Goal: Transaction & Acquisition: Purchase product/service

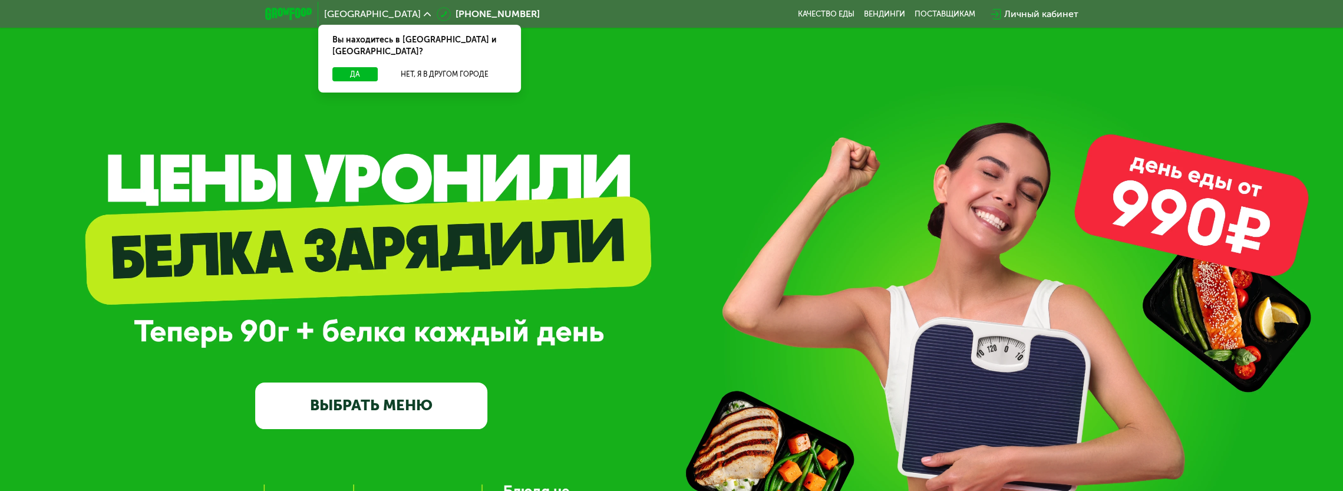
click at [414, 415] on link "ВЫБРАТЬ МЕНЮ" at bounding box center [371, 405] width 232 height 47
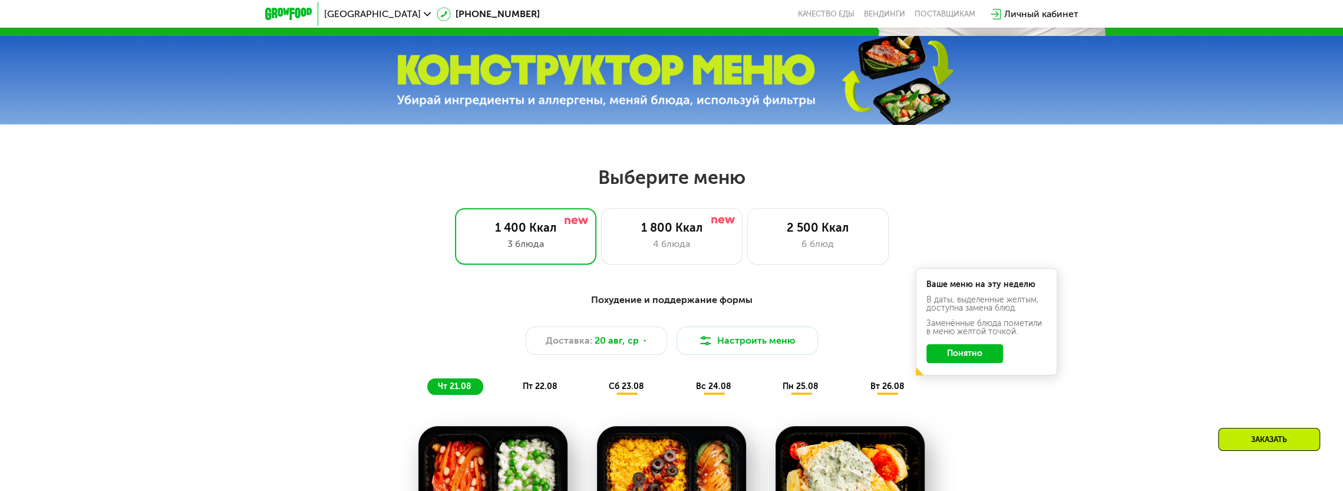
scroll to position [563, 0]
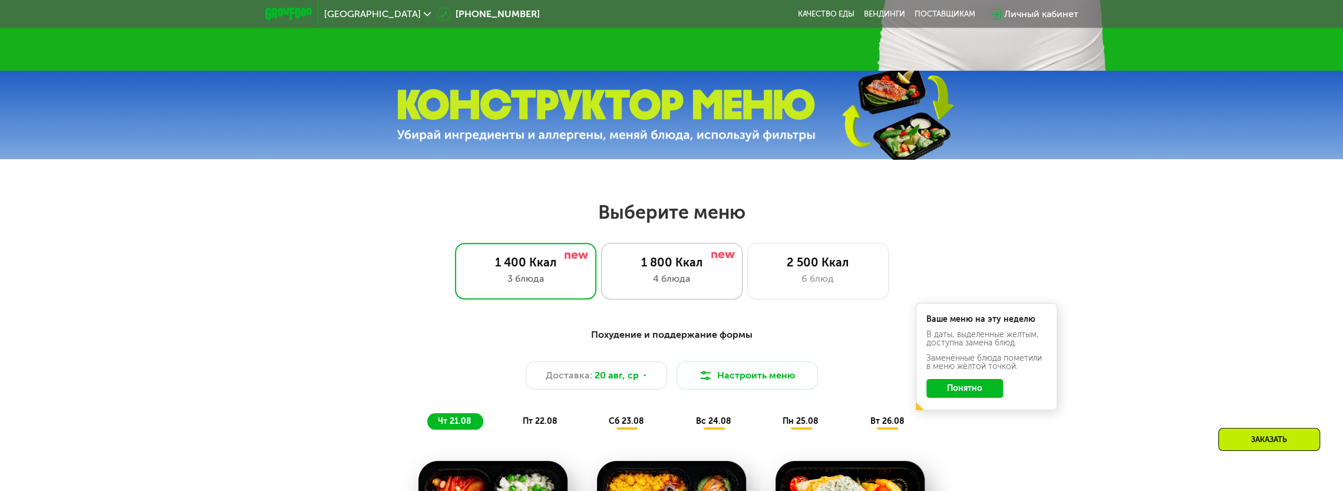
click at [638, 280] on div "4 блюда" at bounding box center [671, 279] width 117 height 14
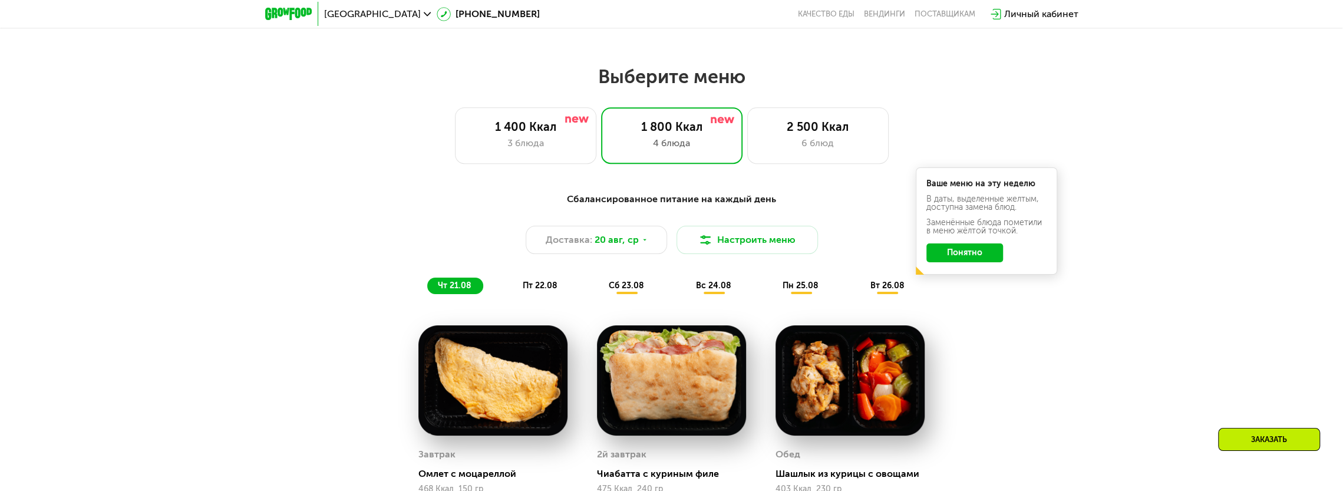
scroll to position [681, 0]
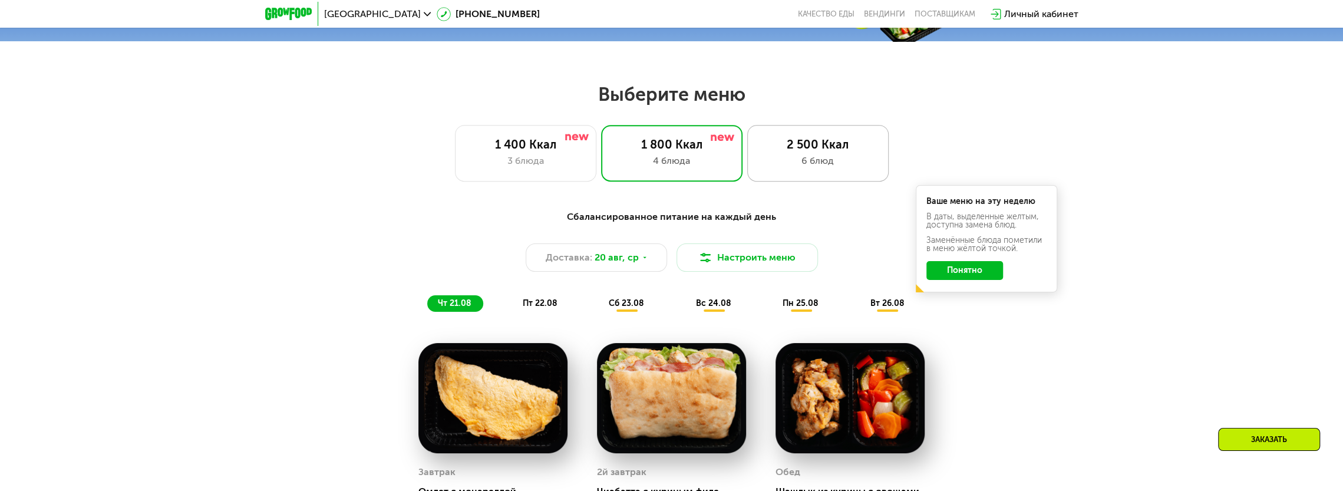
click at [848, 167] on div "6 блюд" at bounding box center [817, 161] width 117 height 14
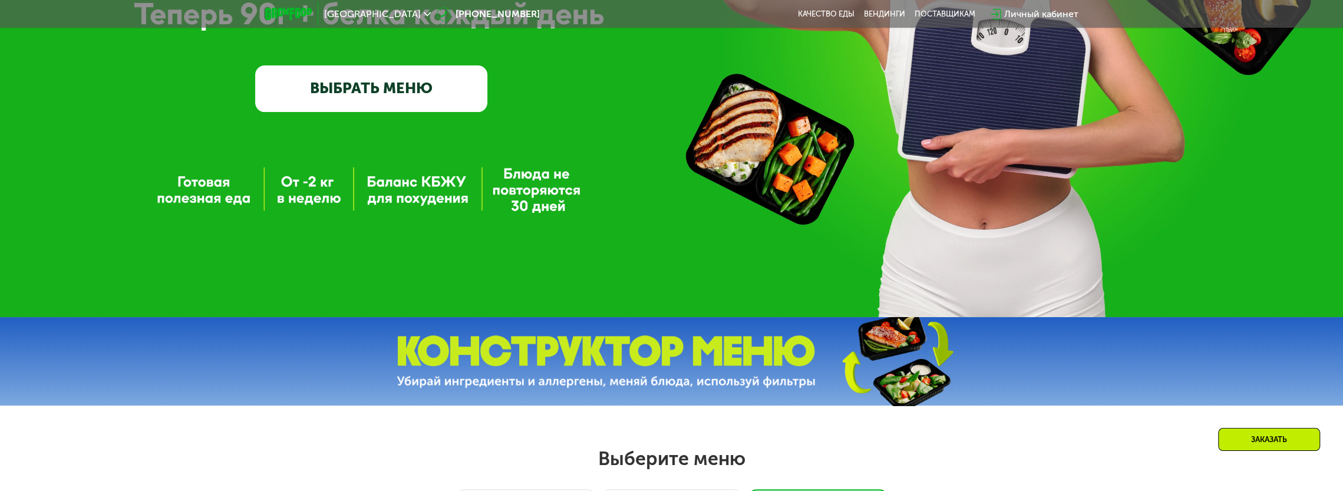
scroll to position [210, 0]
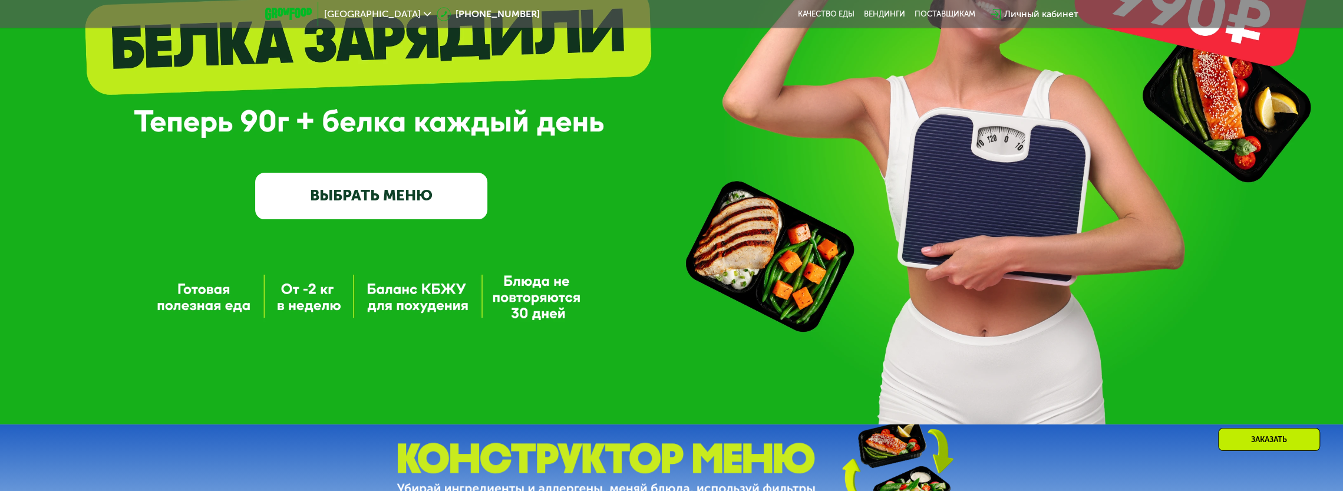
click at [387, 200] on link "ВЫБРАТЬ МЕНЮ" at bounding box center [371, 196] width 232 height 47
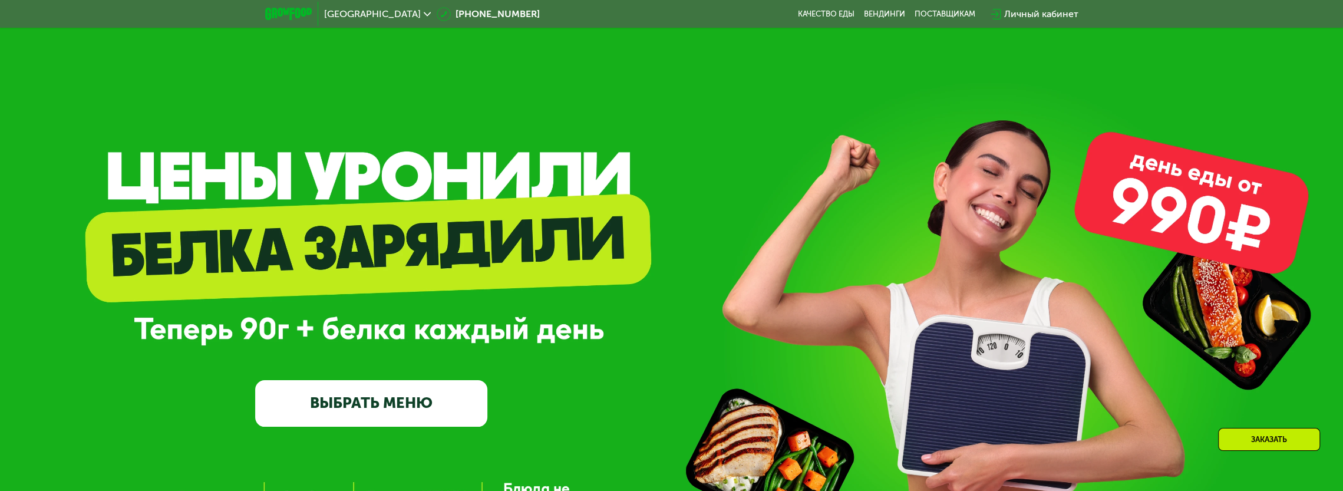
scroll to position [0, 0]
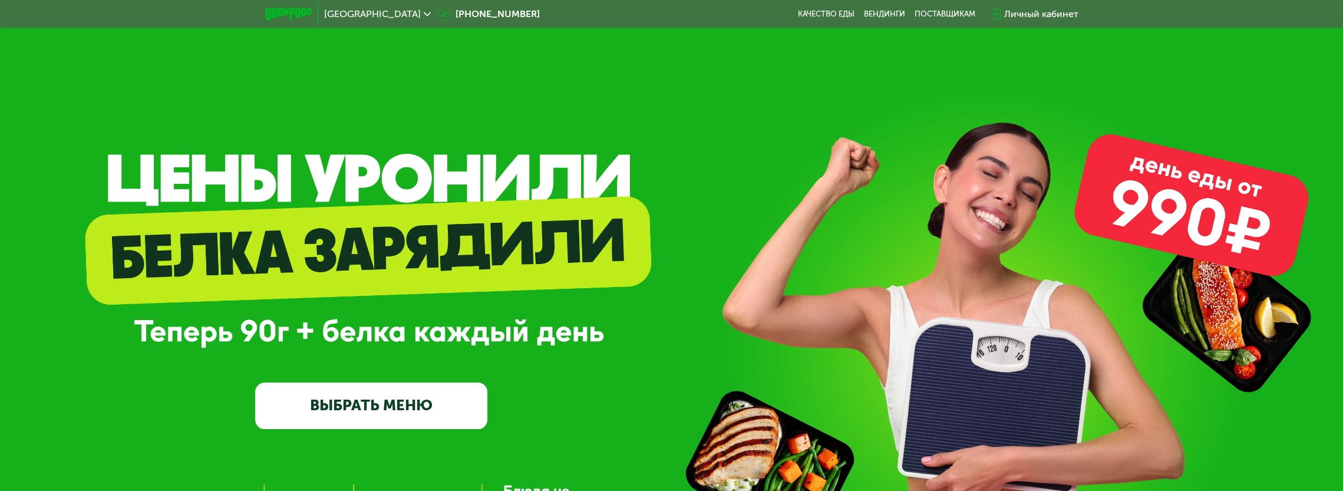
click at [277, 15] on img at bounding box center [288, 14] width 47 height 12
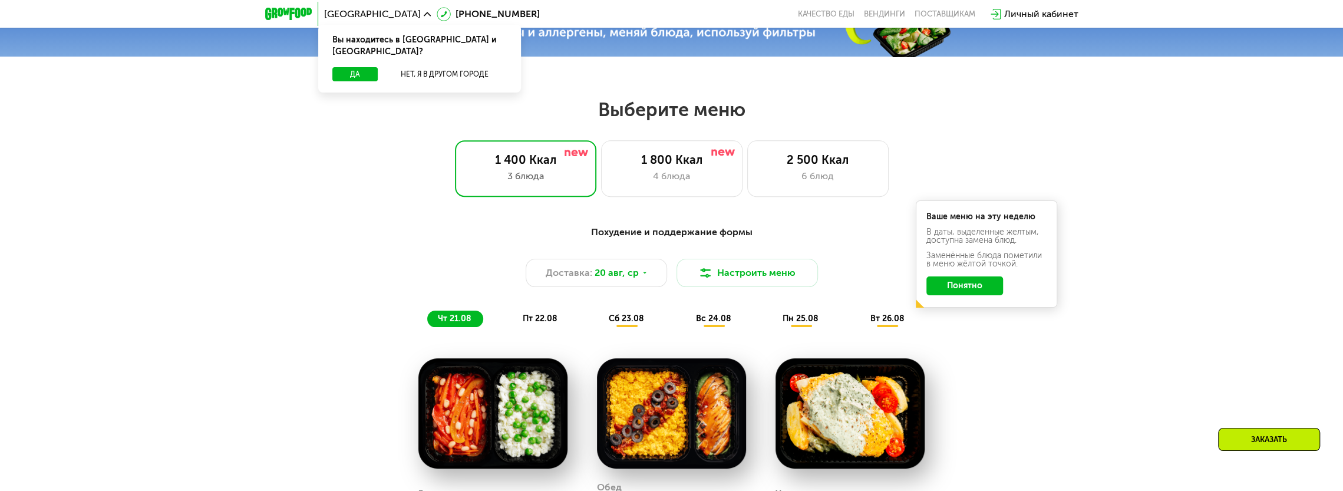
scroll to position [662, 0]
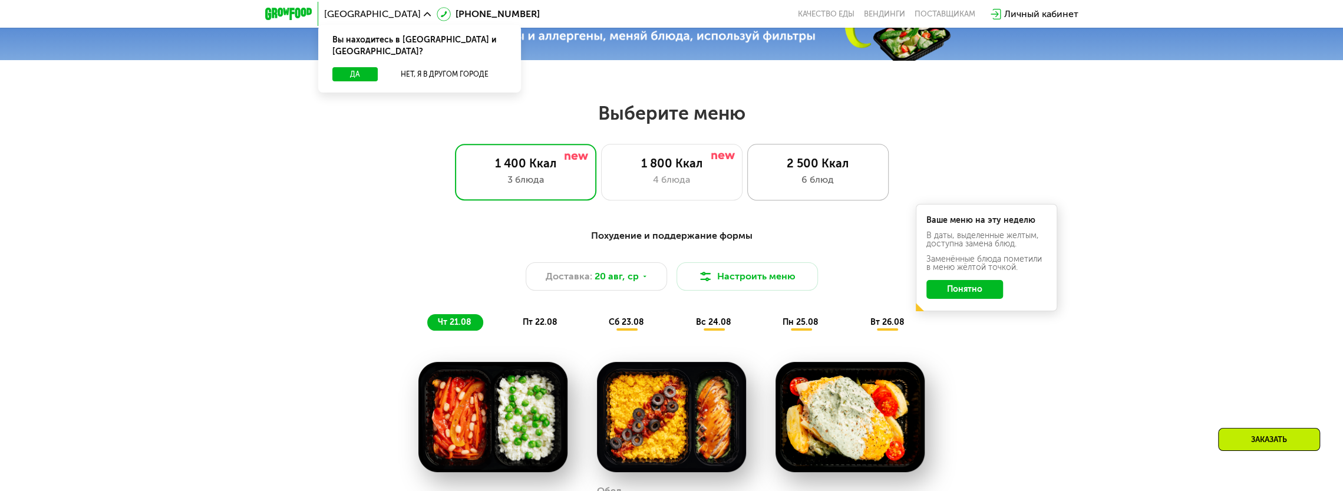
click at [831, 181] on div "6 блюд" at bounding box center [817, 180] width 117 height 14
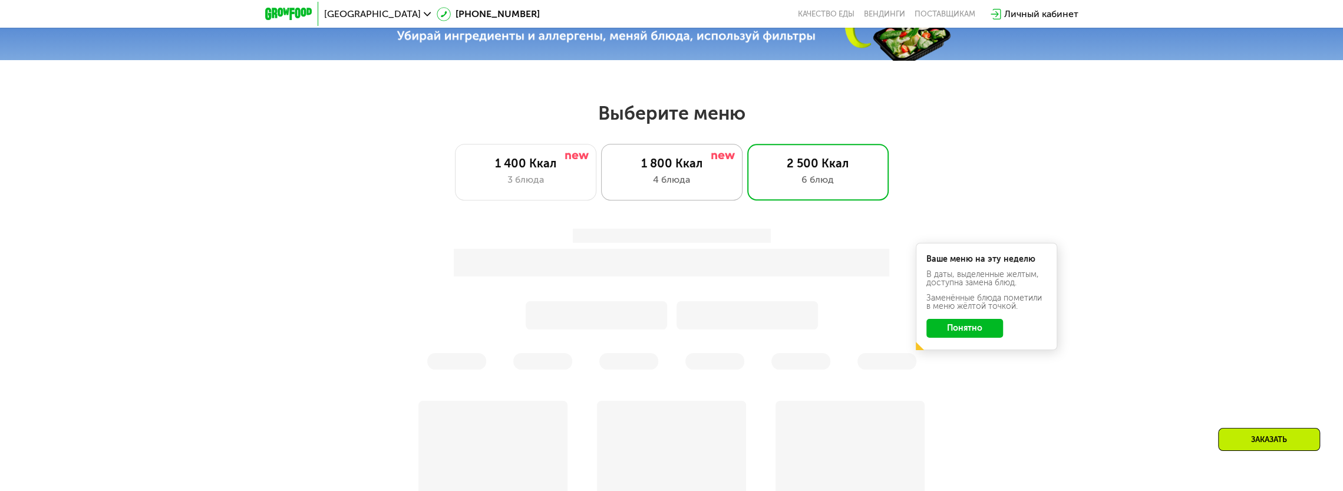
click at [709, 170] on div "1 800 Ккал" at bounding box center [671, 163] width 117 height 14
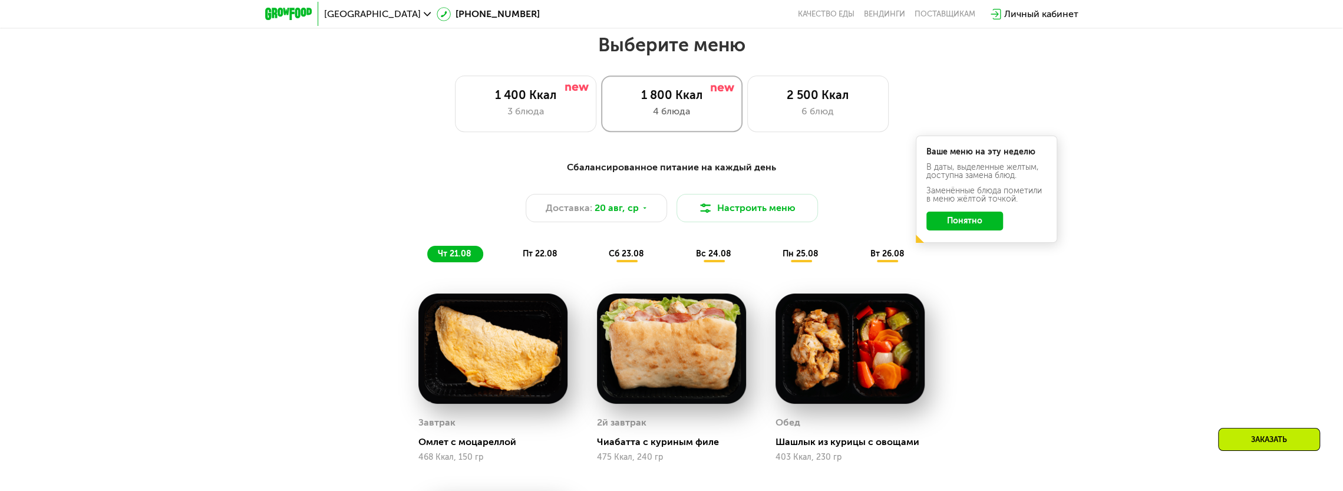
scroll to position [721, 0]
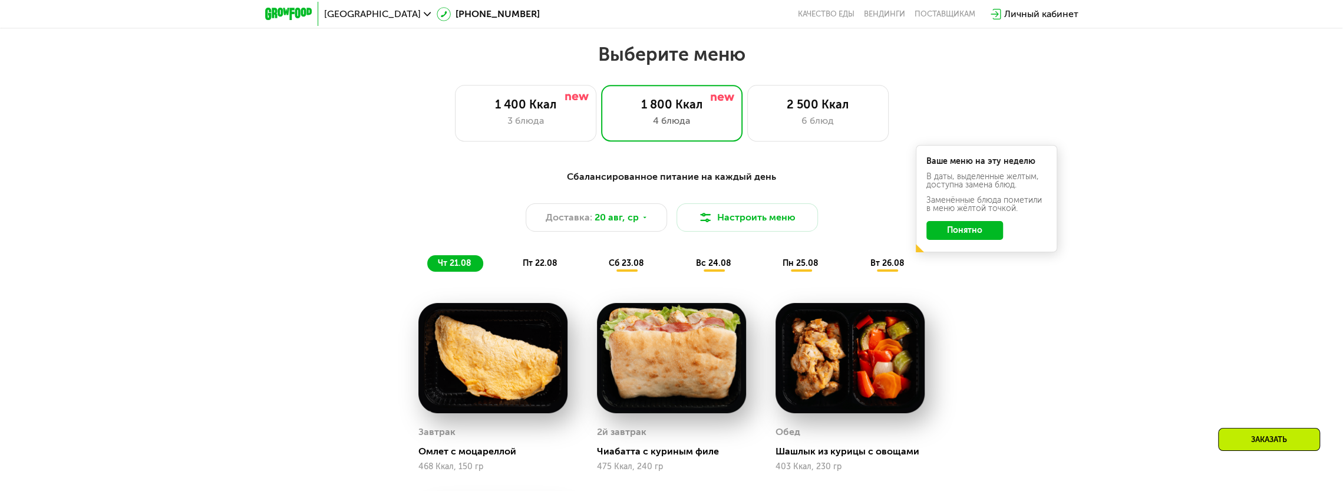
click at [546, 266] on span "пт 22.08" at bounding box center [540, 263] width 35 height 10
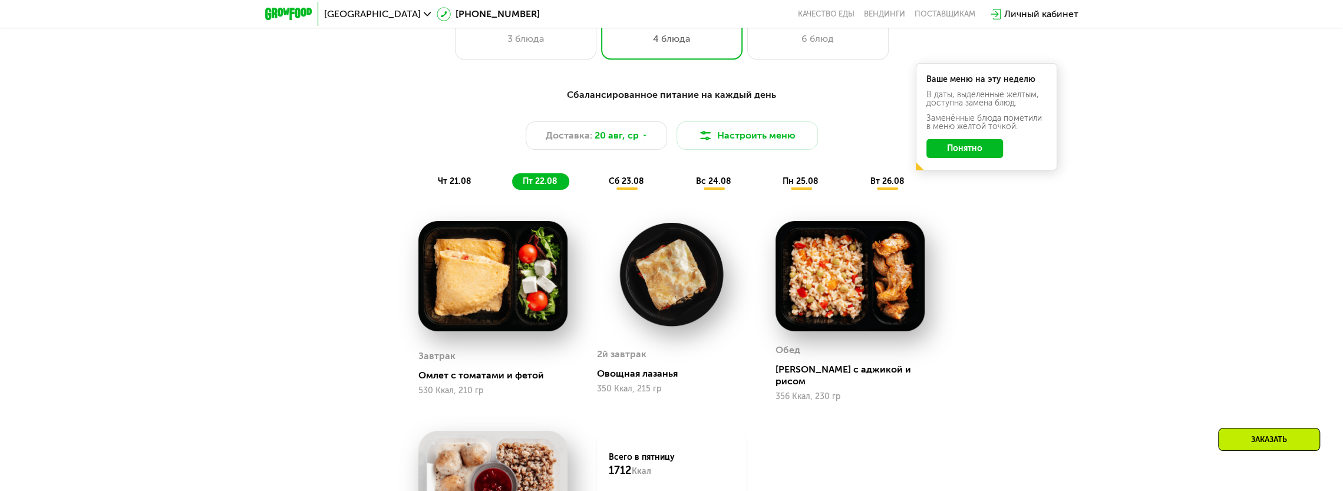
scroll to position [839, 0]
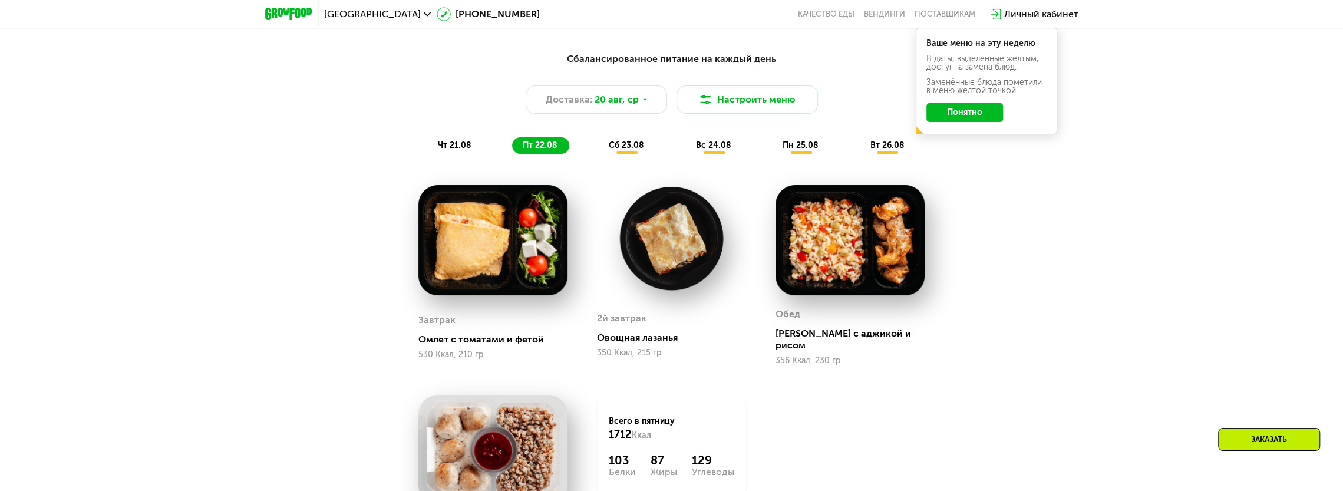
click at [613, 148] on span "сб 23.08" at bounding box center [626, 145] width 35 height 10
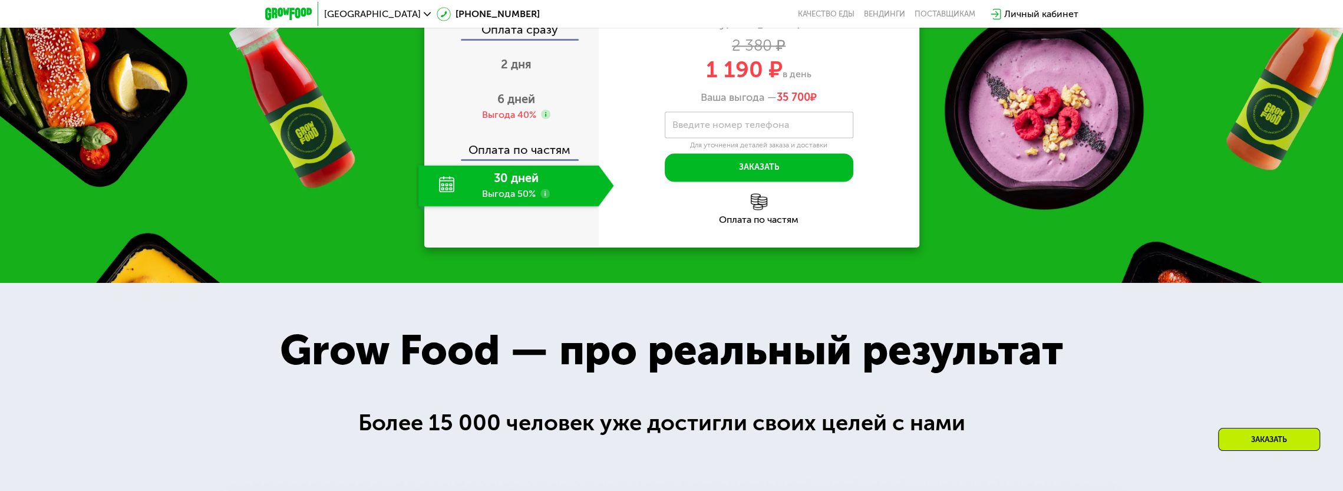
scroll to position [1546, 0]
